Goal: Information Seeking & Learning: Learn about a topic

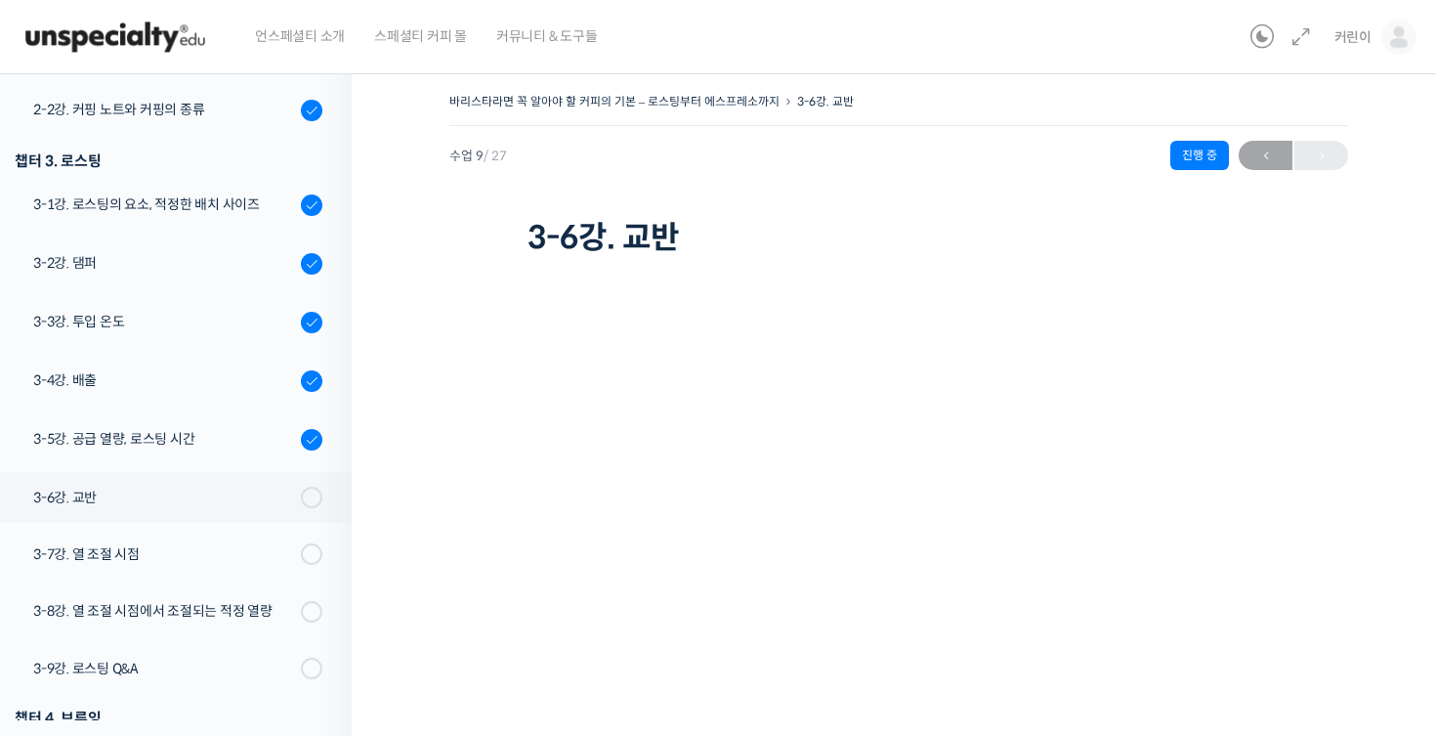
scroll to position [220, 0]
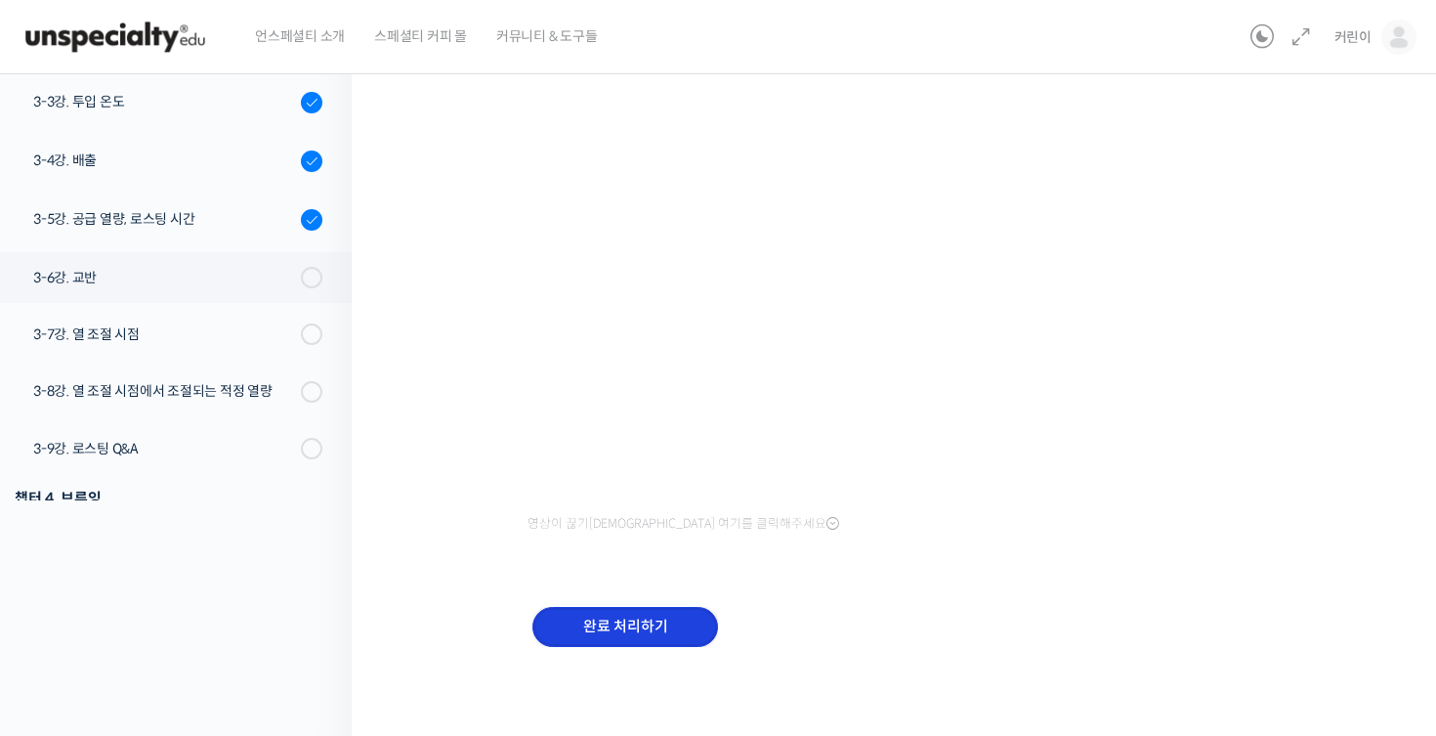
click at [658, 623] on input "완료 처리하기" at bounding box center [625, 627] width 186 height 40
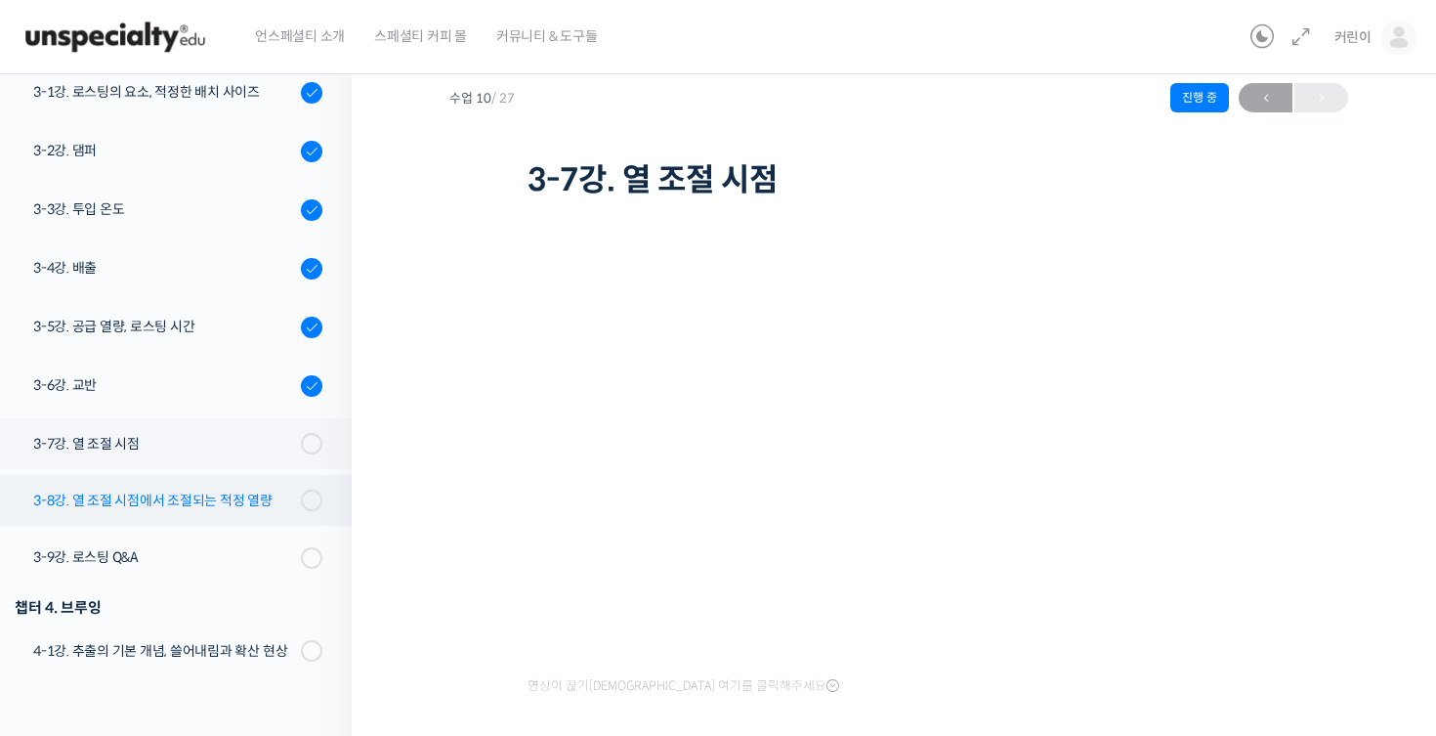
scroll to position [480, 0]
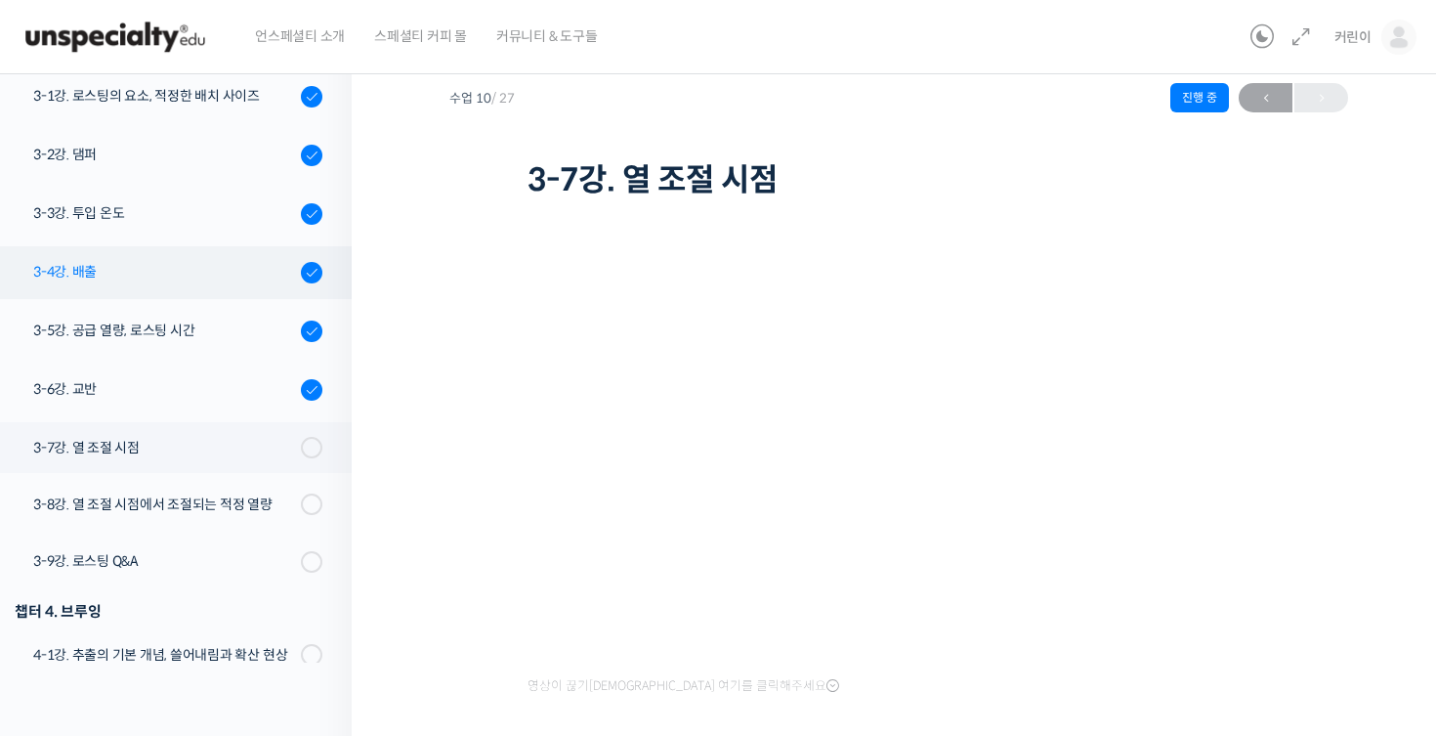
click at [217, 289] on link "3-4강. 배출" at bounding box center [170, 272] width 361 height 53
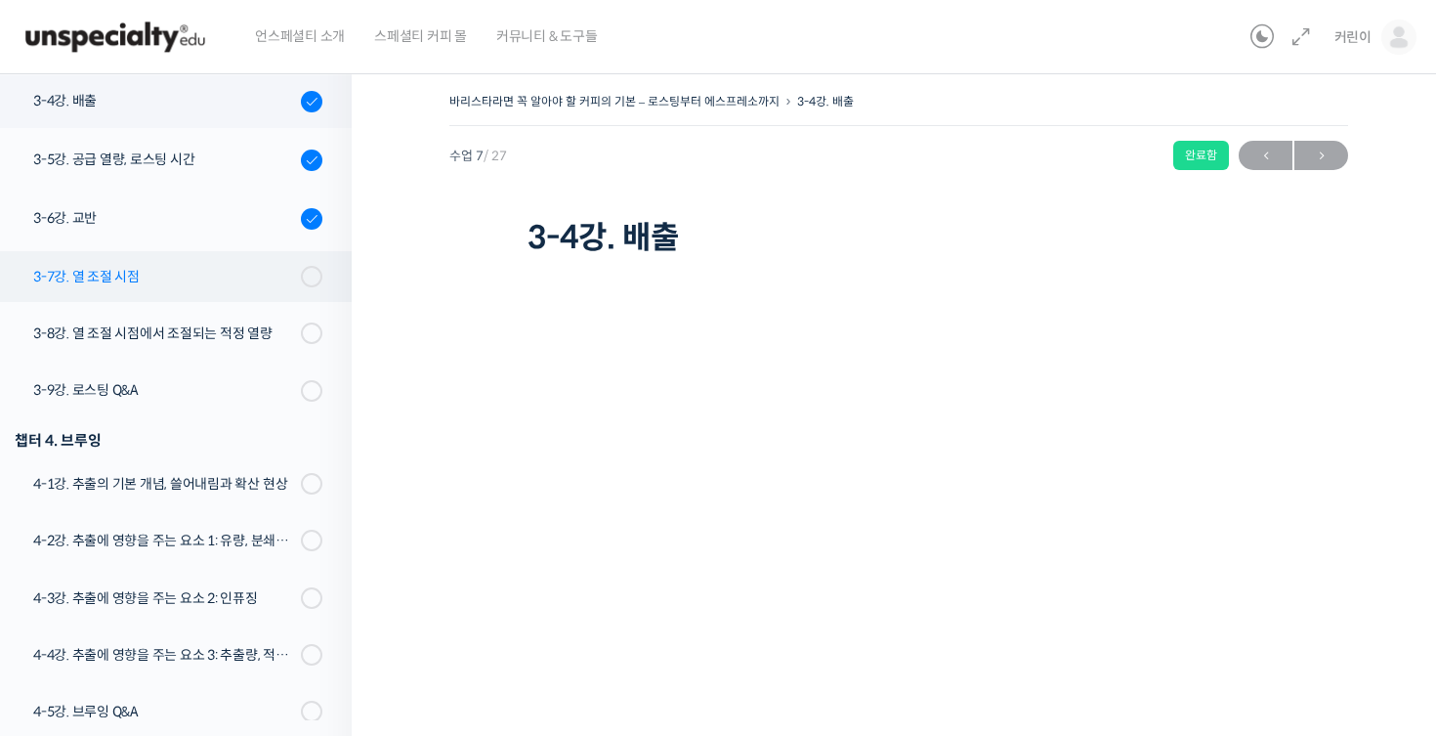
click at [186, 282] on div "3-7강. 열 조절 시점" at bounding box center [164, 276] width 262 height 21
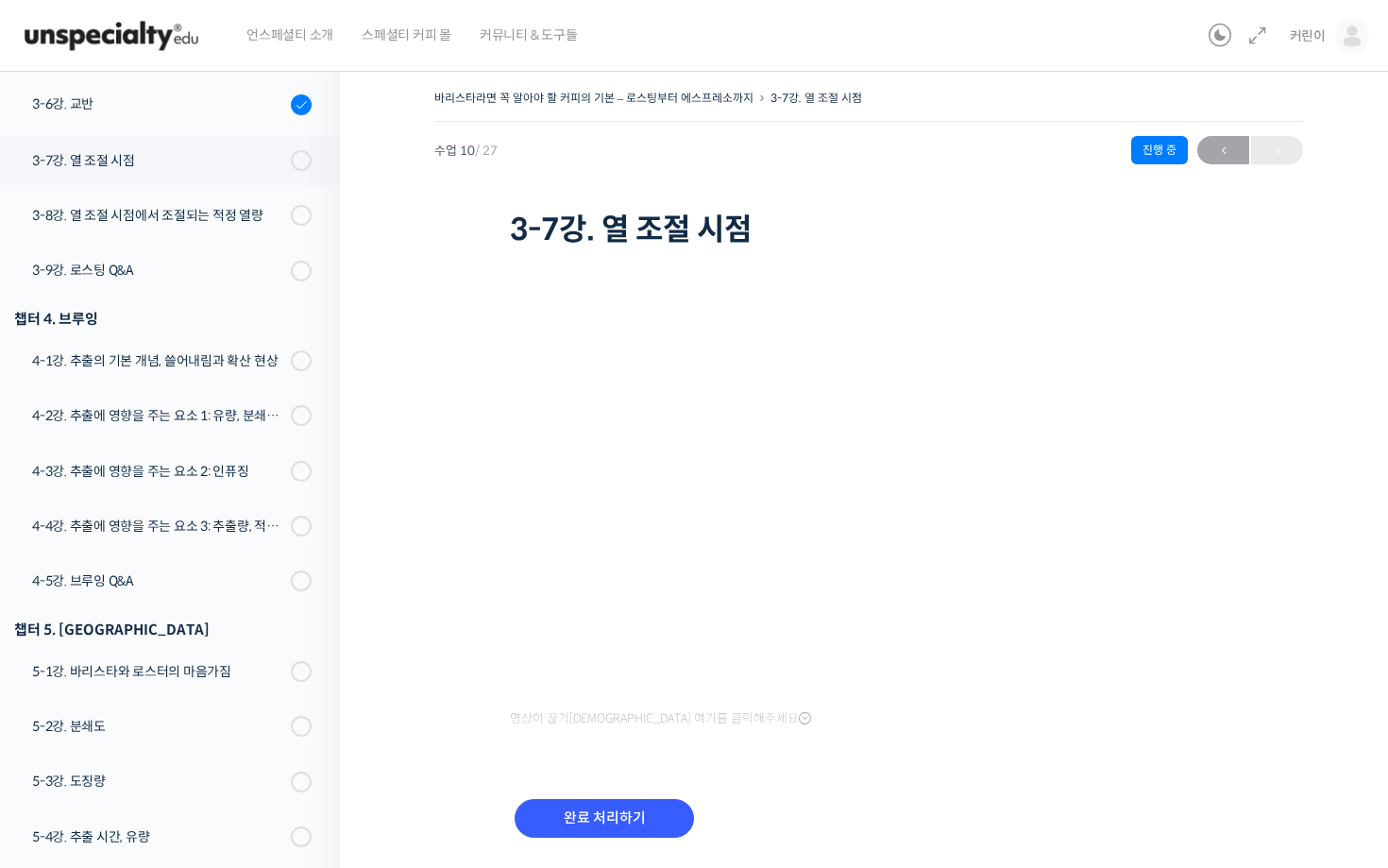
scroll to position [792, 0]
